Goal: Use online tool/utility: Utilize a website feature to perform a specific function

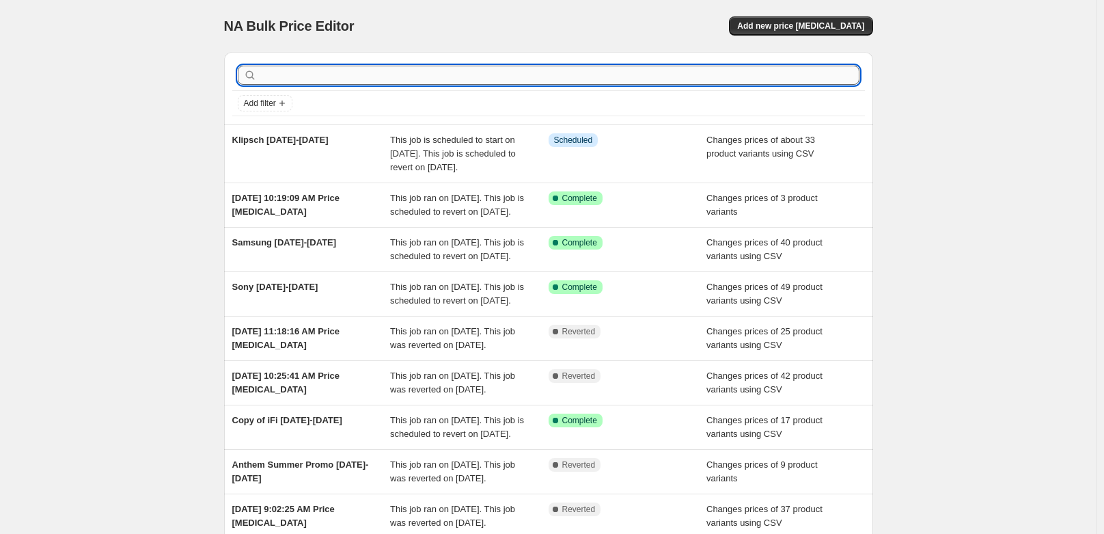
click at [413, 78] on input "text" at bounding box center [560, 75] width 600 height 19
paste input "Go Blu"
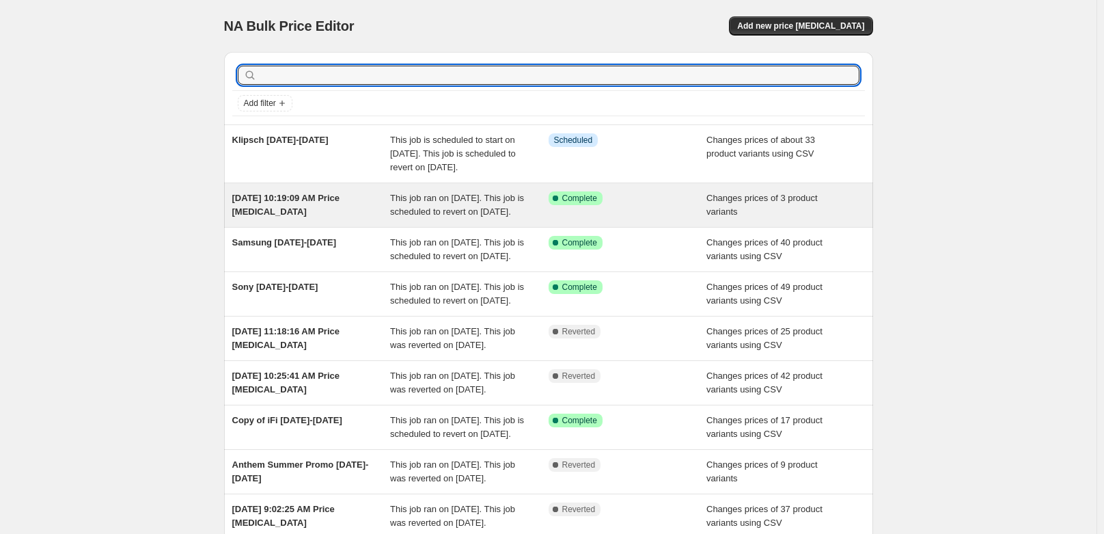
type input "Go Blu"
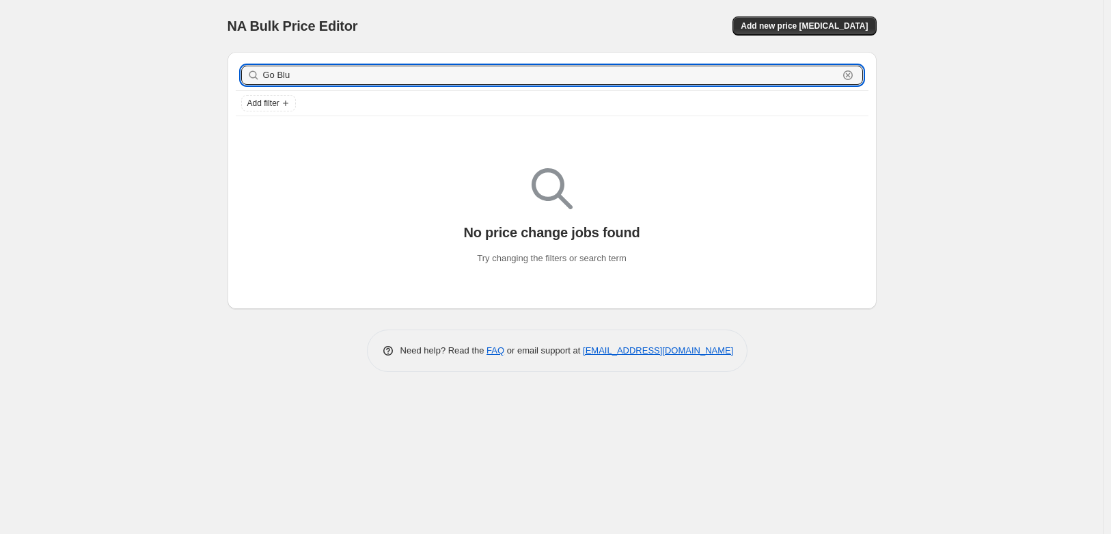
drag, startPoint x: 346, startPoint y: 74, endPoint x: 256, endPoint y: 71, distance: 90.9
click at [256, 71] on div "Go Blu Clear" at bounding box center [552, 75] width 622 height 19
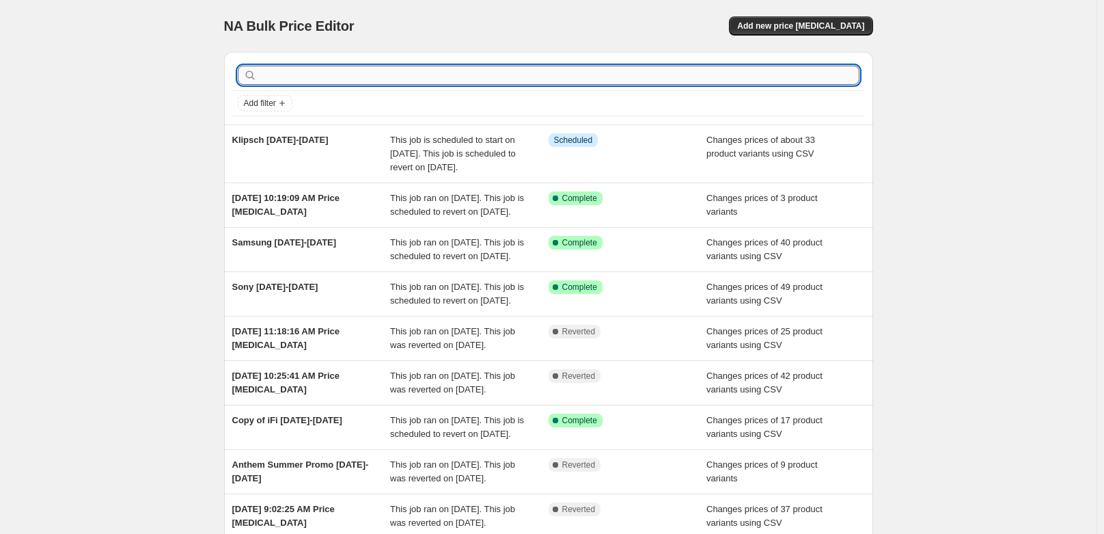
click at [403, 75] on input "text" at bounding box center [560, 75] width 600 height 19
paste input "iFi Audio GO blu Mobile Bluetooth Headphone Amp"
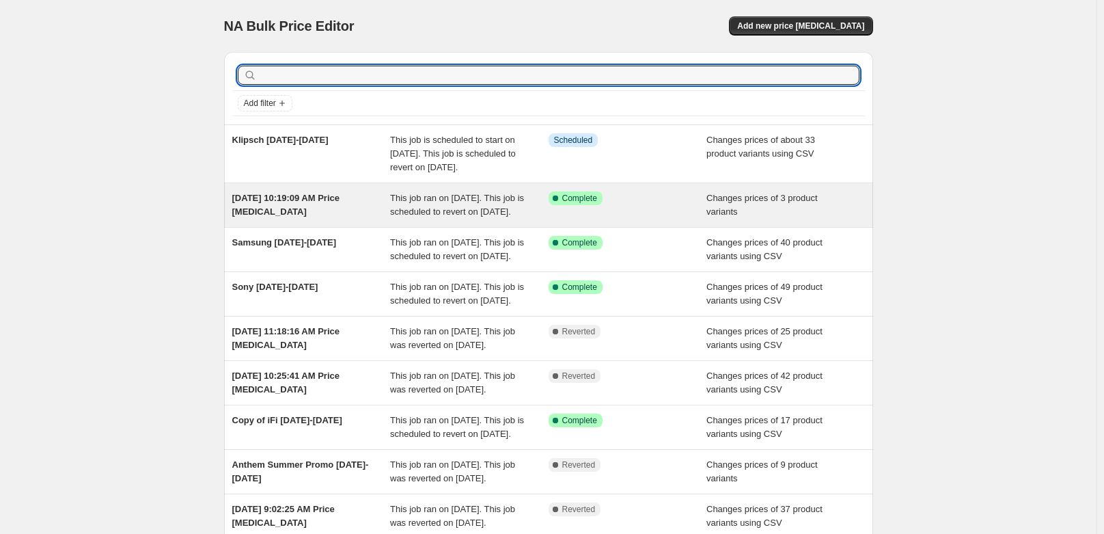
type input "iFi Audio GO blu Mobile Bluetooth Headphone Amp"
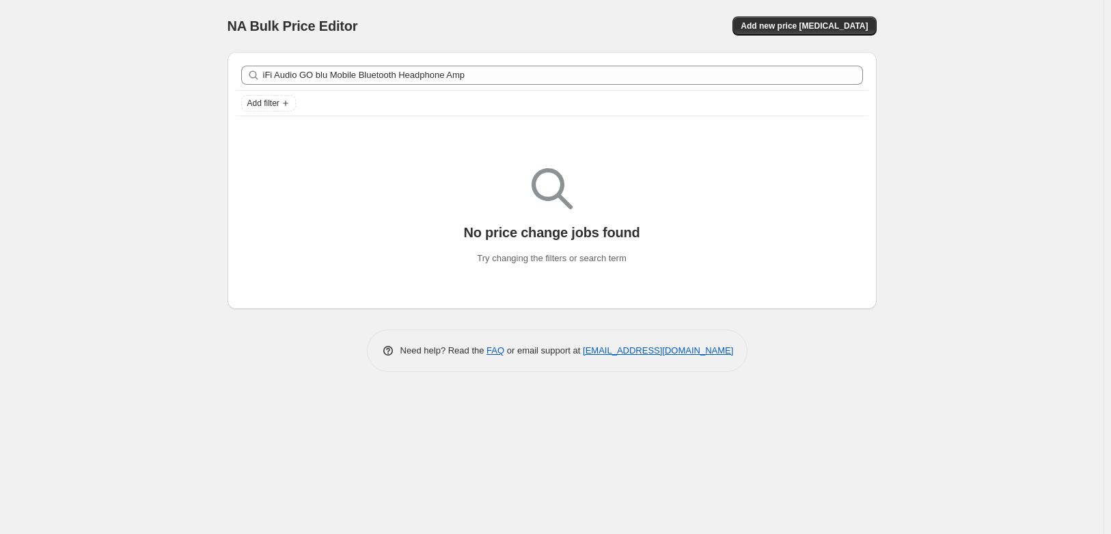
click at [152, 58] on div "NA Bulk Price Editor. This page is ready NA Bulk Price Editor Add new price cha…" at bounding box center [552, 267] width 1104 height 534
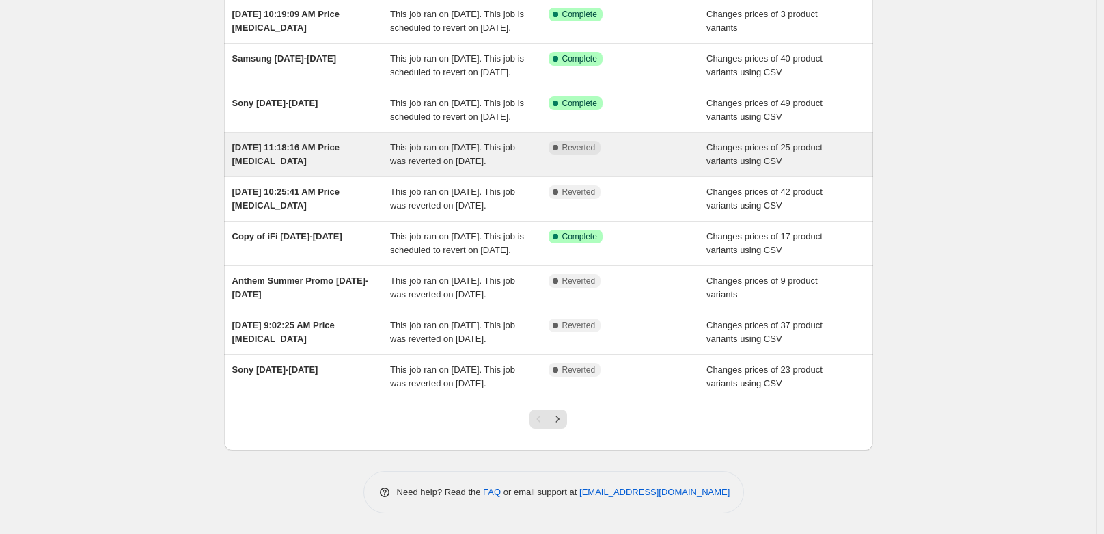
scroll to position [320, 0]
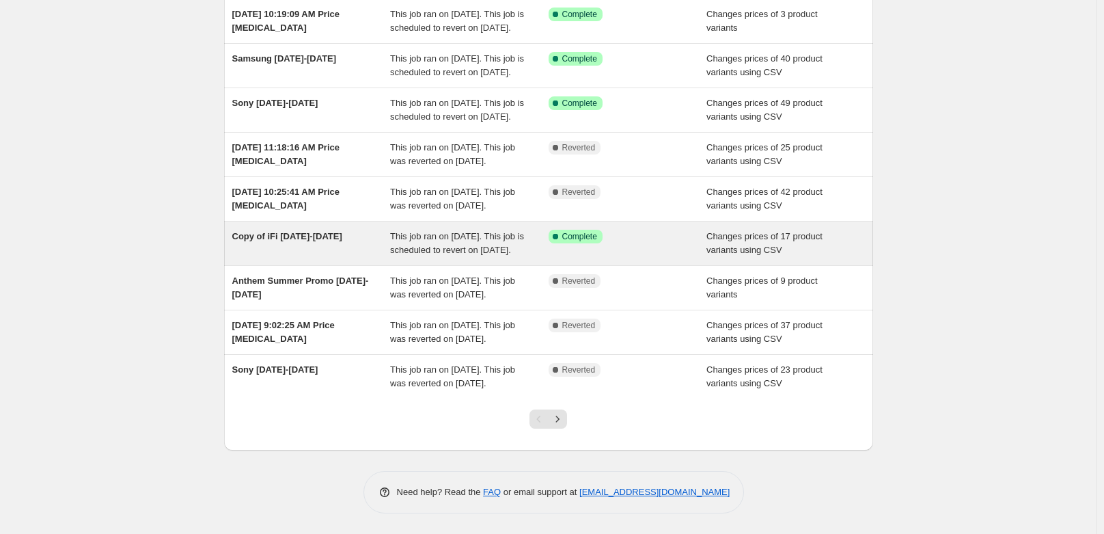
click at [327, 230] on div "Copy of iFi [DATE]-[DATE]" at bounding box center [311, 243] width 159 height 27
